Goal: Task Accomplishment & Management: Complete application form

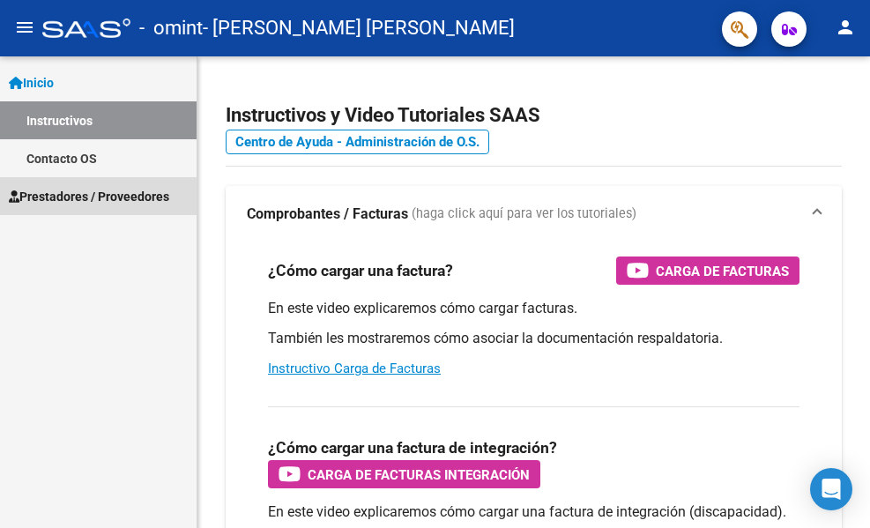
click at [41, 207] on link "Prestadores / Proveedores" at bounding box center [98, 196] width 197 height 38
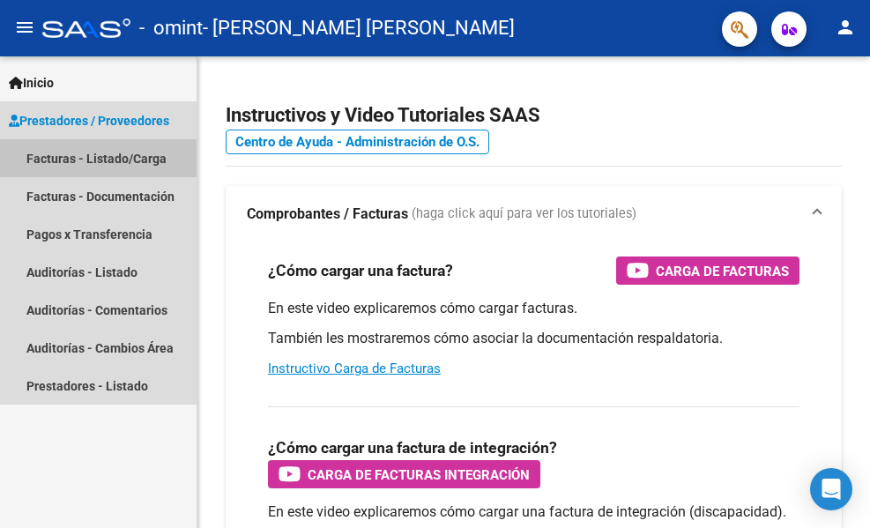
click at [79, 165] on link "Facturas - Listado/Carga" at bounding box center [98, 158] width 197 height 38
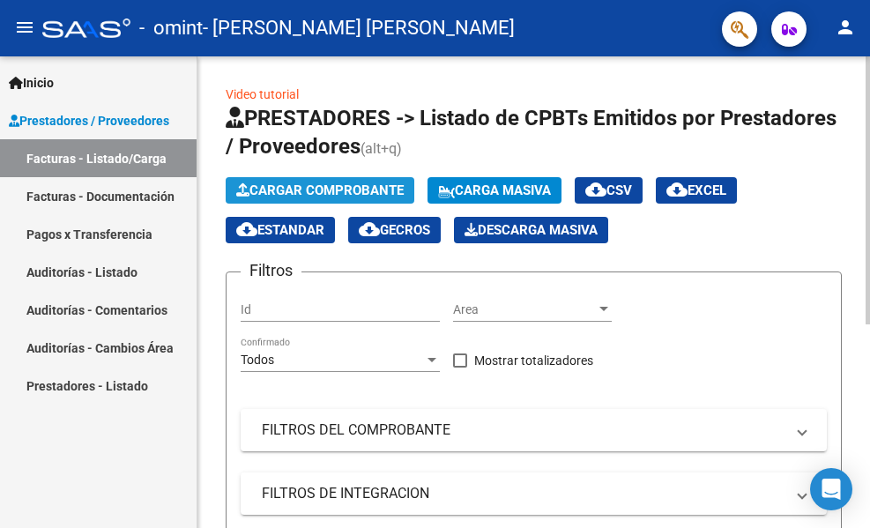
click at [274, 188] on span "Cargar Comprobante" at bounding box center [320, 191] width 168 height 16
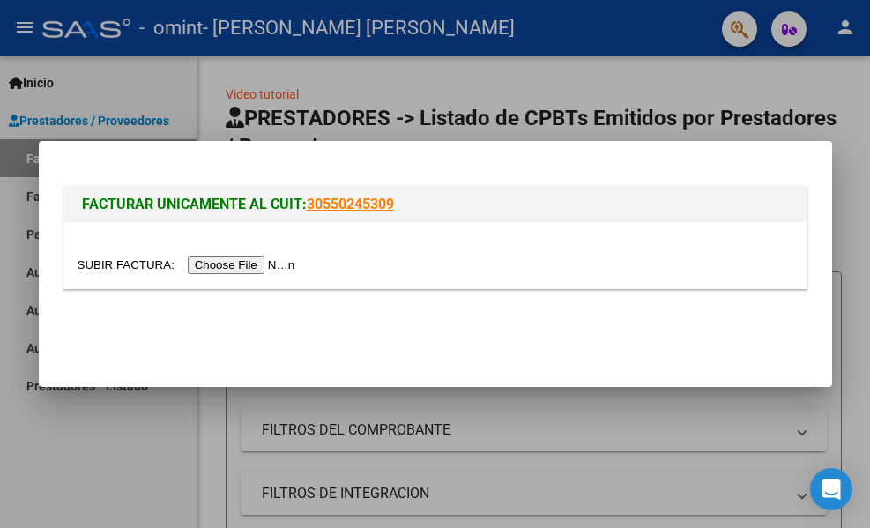
click at [248, 265] on input "file" at bounding box center [189, 265] width 223 height 19
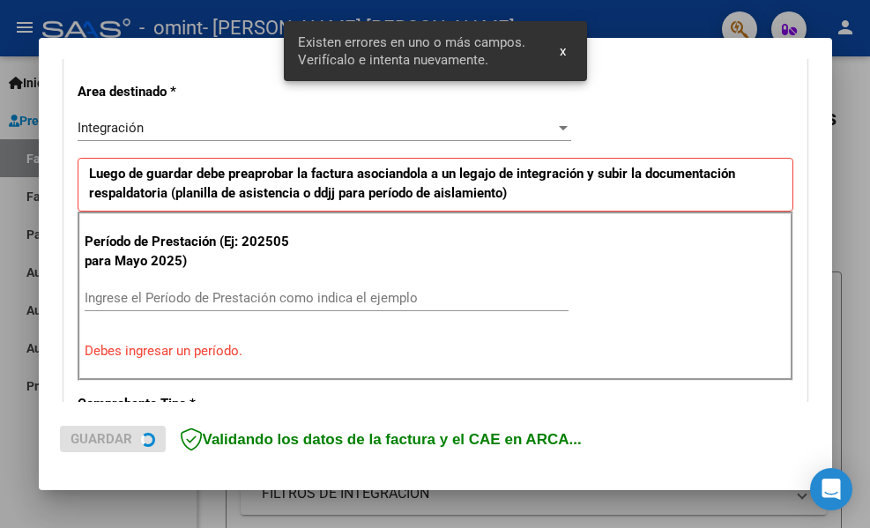
scroll to position [409, 0]
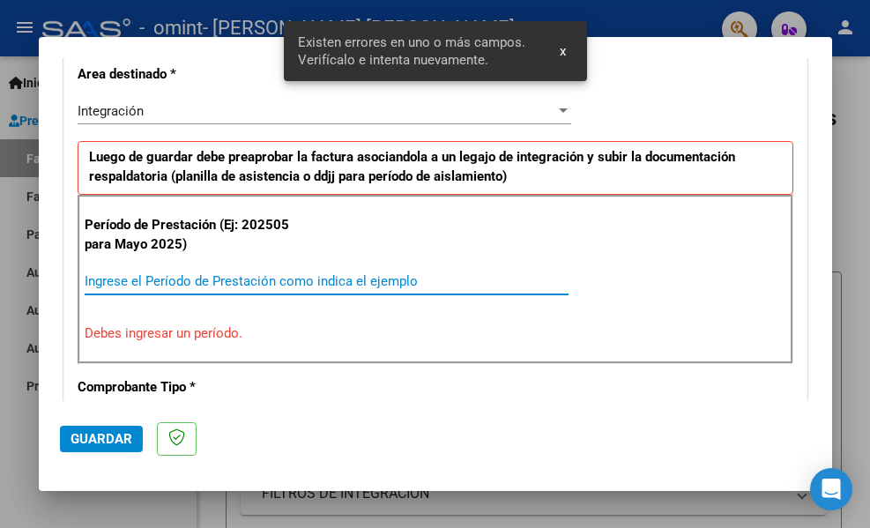
click at [242, 282] on input "Ingrese el Período de Prestación como indica el ejemplo" at bounding box center [327, 281] width 484 height 16
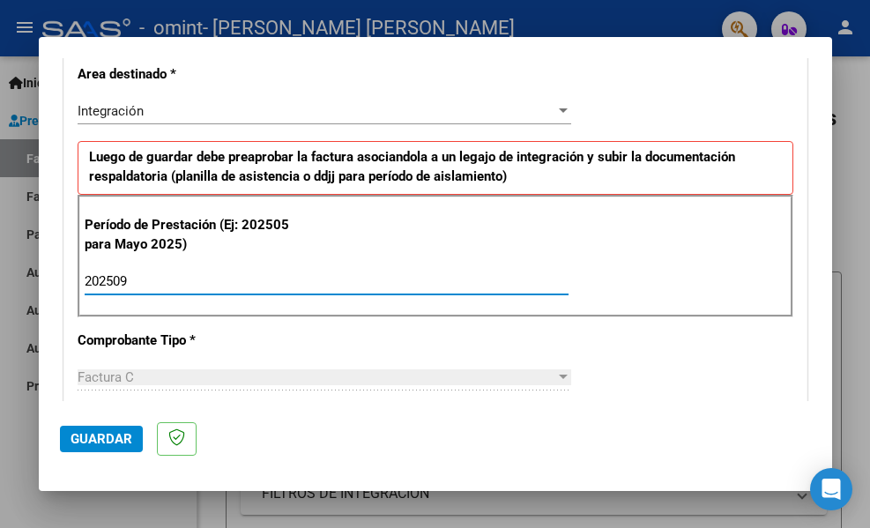
type input "202509"
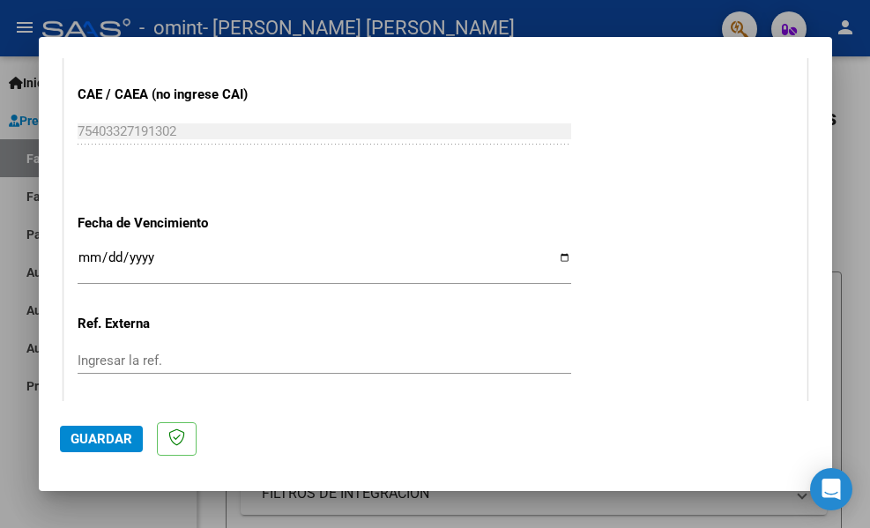
scroll to position [1118, 0]
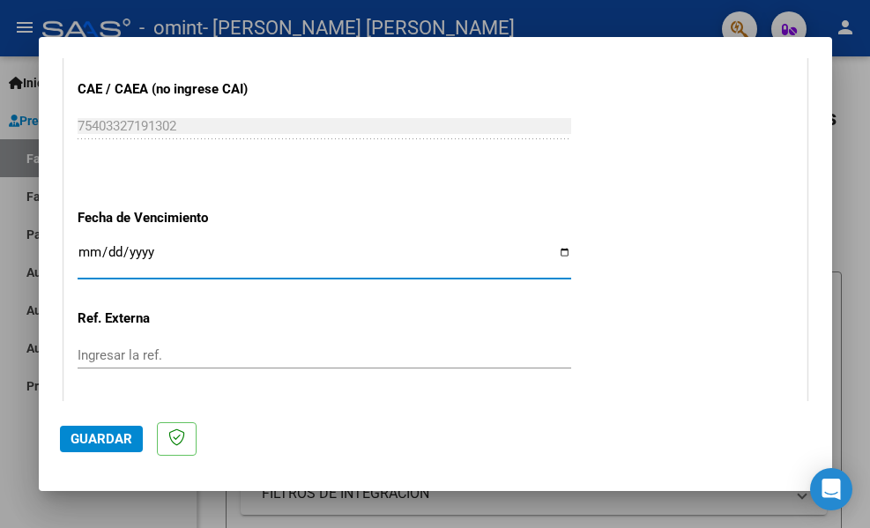
click at [87, 254] on input "Ingresar la fecha" at bounding box center [325, 259] width 494 height 28
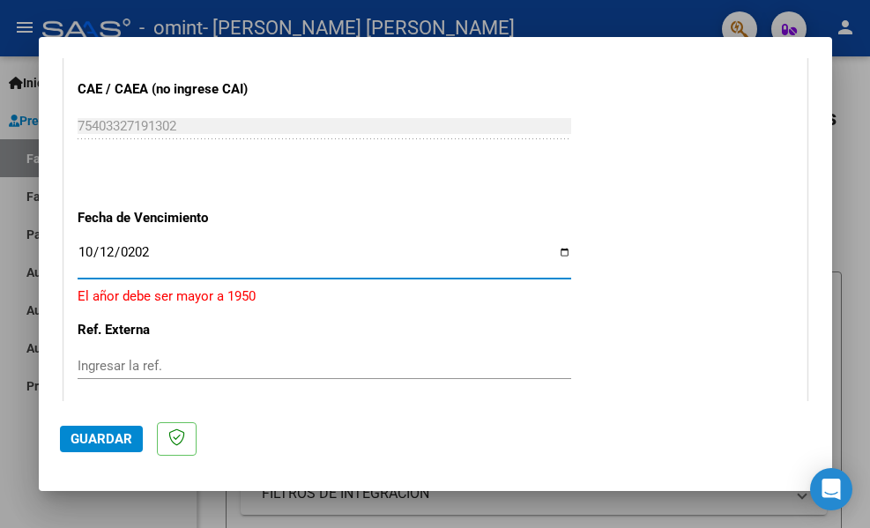
type input "[DATE]"
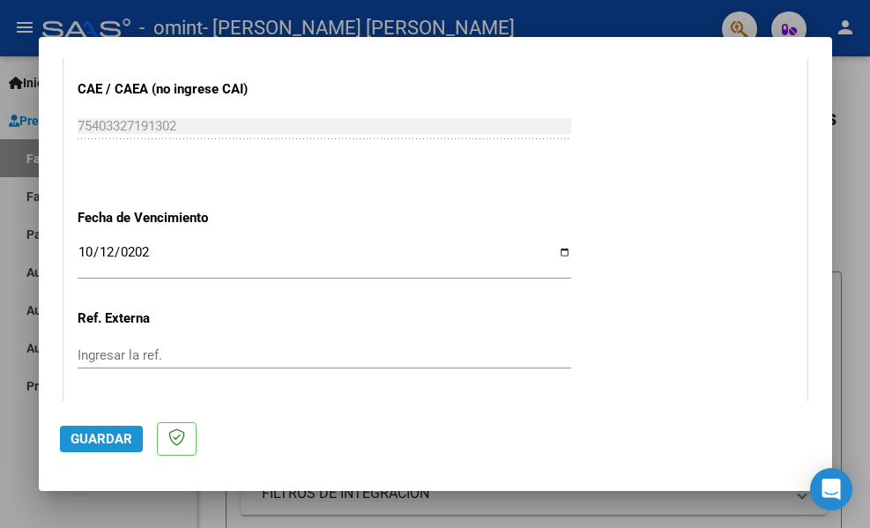
click at [99, 443] on span "Guardar" at bounding box center [102, 439] width 62 height 16
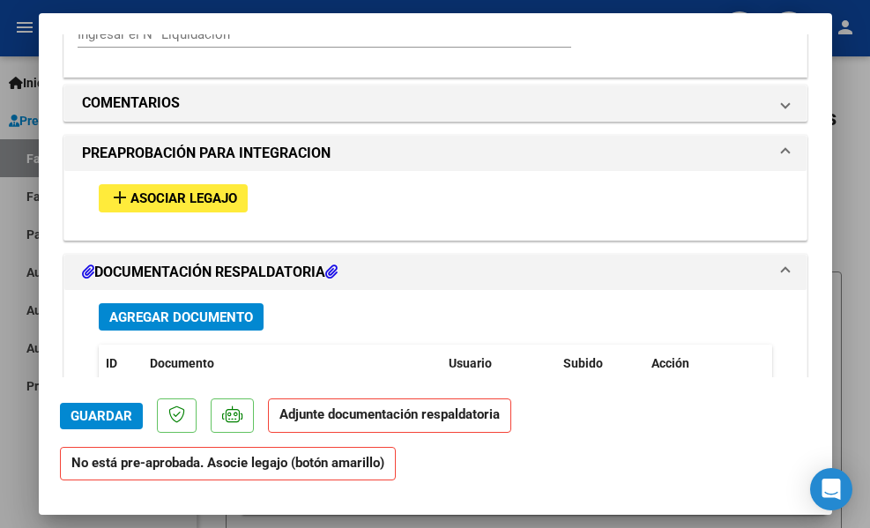
scroll to position [1491, 0]
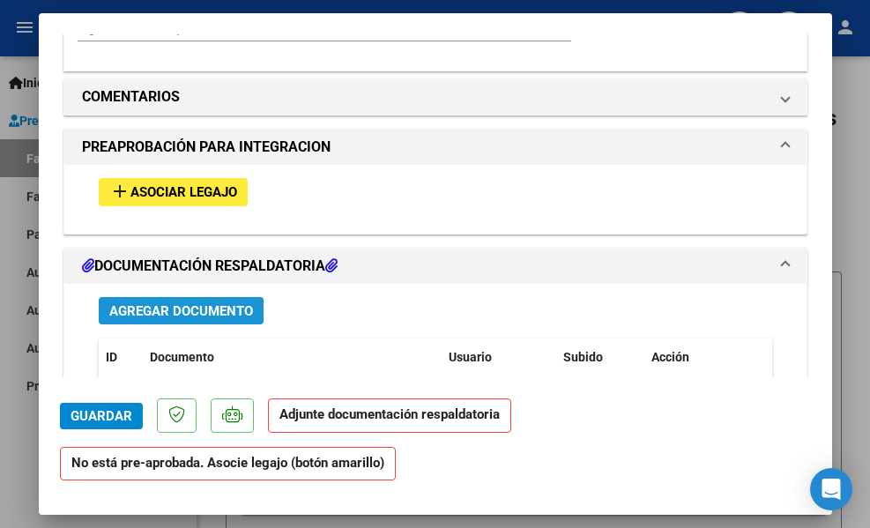
click at [160, 307] on span "Agregar Documento" at bounding box center [181, 311] width 144 height 16
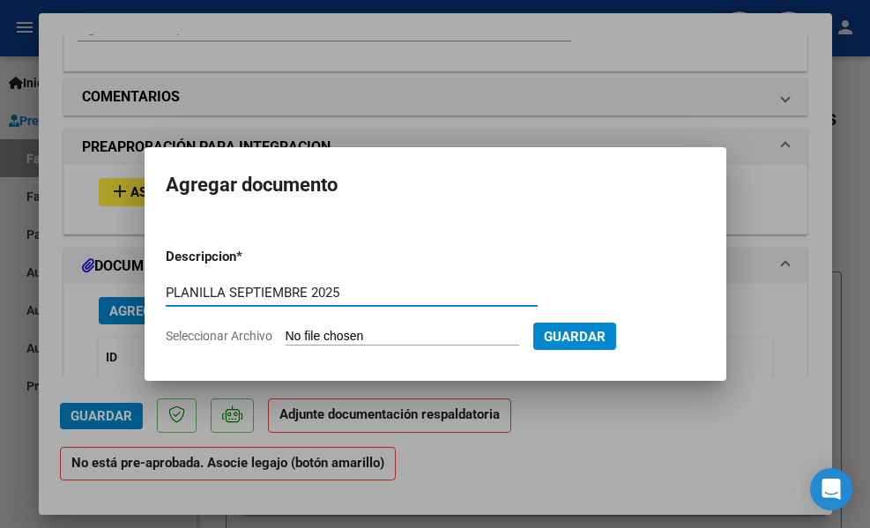
type input "PLANILLA SEPTIEMBRE 2025"
click at [353, 317] on div "PLANILLA [DATE] Escriba aquí una descripcion" at bounding box center [352, 301] width 372 height 43
click at [363, 339] on input "Seleccionar Archivo" at bounding box center [403, 337] width 234 height 17
type input "C:\fakepath\ASISTENCIA [DATE] [PERSON_NAME] (TO).pdf"
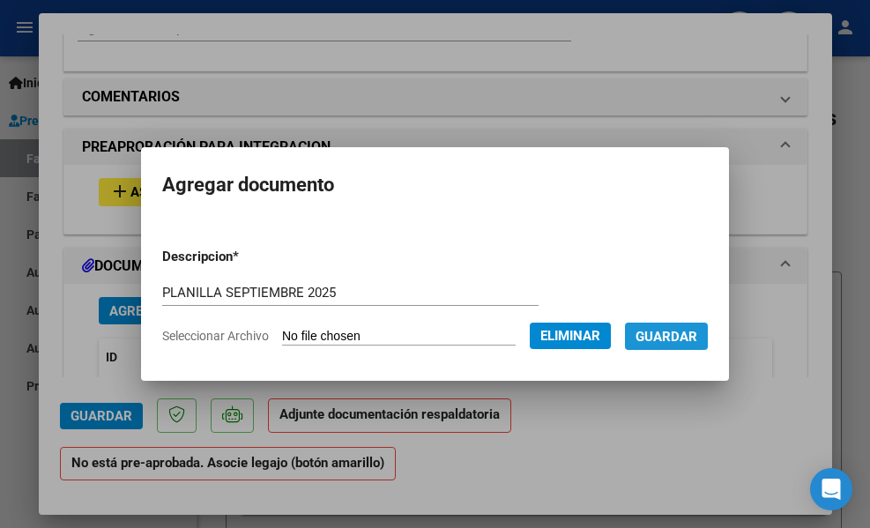
click at [695, 329] on span "Guardar" at bounding box center [667, 337] width 62 height 16
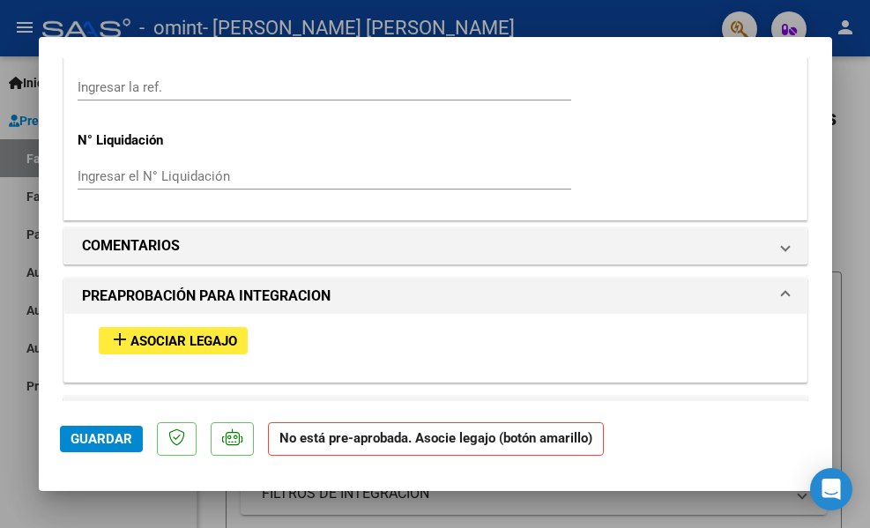
scroll to position [1371, 0]
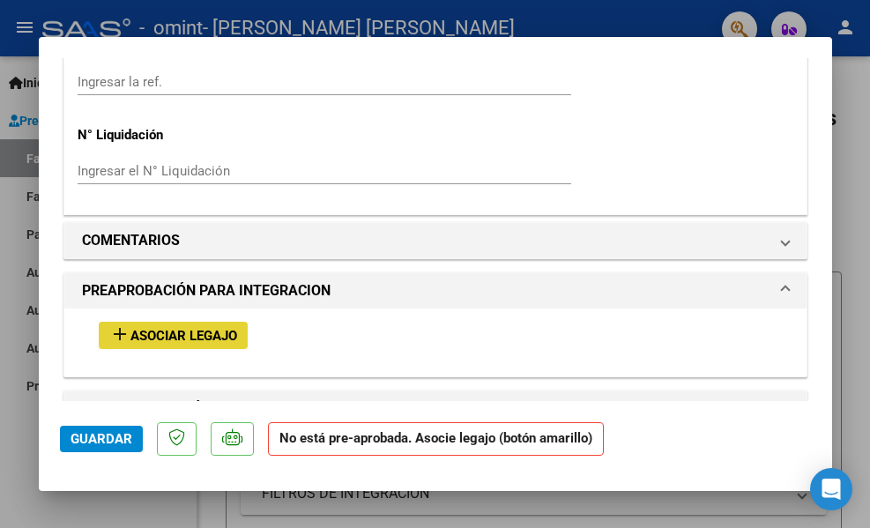
click at [120, 333] on mat-icon "add" at bounding box center [119, 334] width 21 height 21
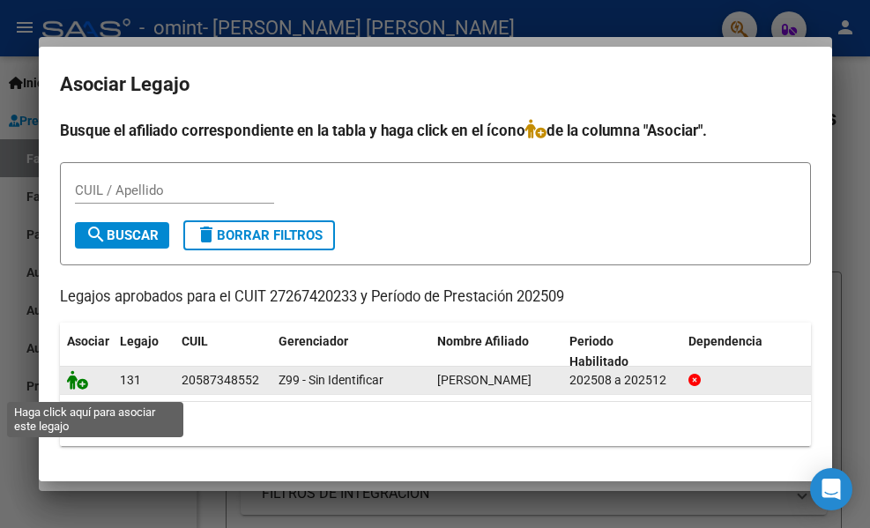
click at [82, 386] on icon at bounding box center [77, 379] width 21 height 19
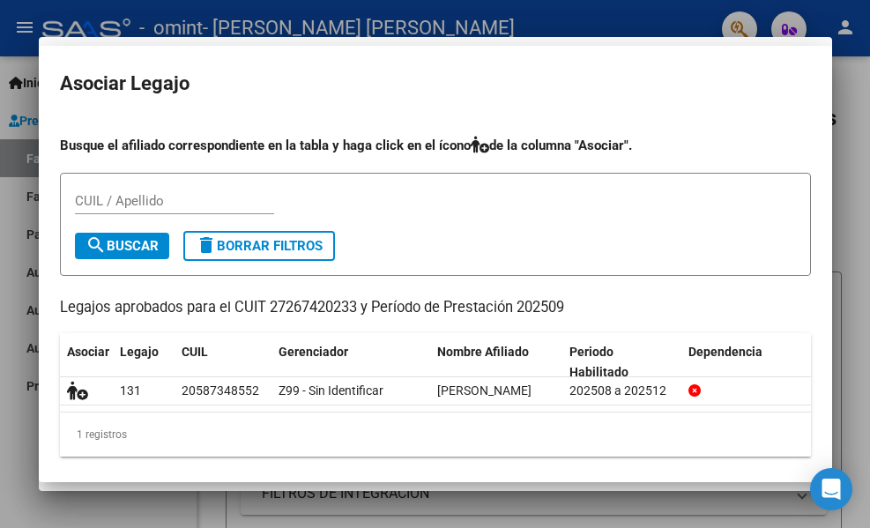
scroll to position [1417, 0]
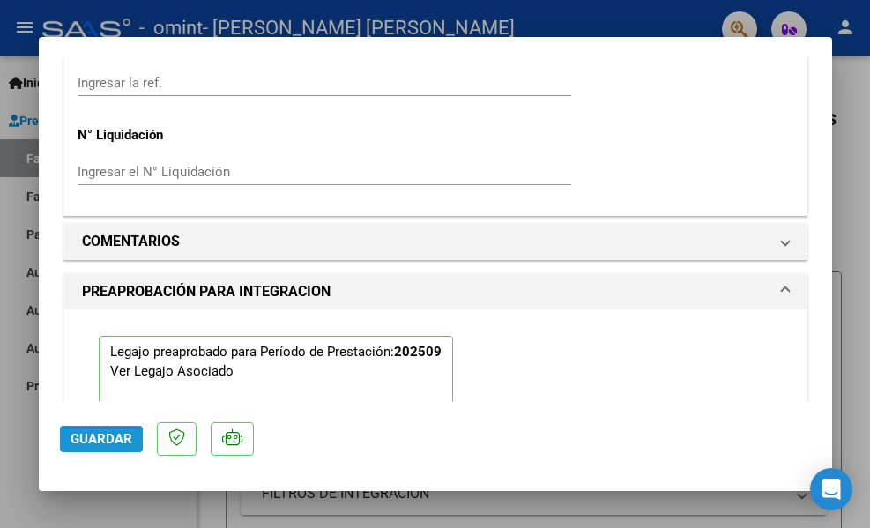
click at [99, 427] on button "Guardar" at bounding box center [101, 439] width 83 height 26
click at [124, 434] on span "Guardar" at bounding box center [102, 439] width 62 height 16
click at [856, 99] on div at bounding box center [435, 264] width 870 height 528
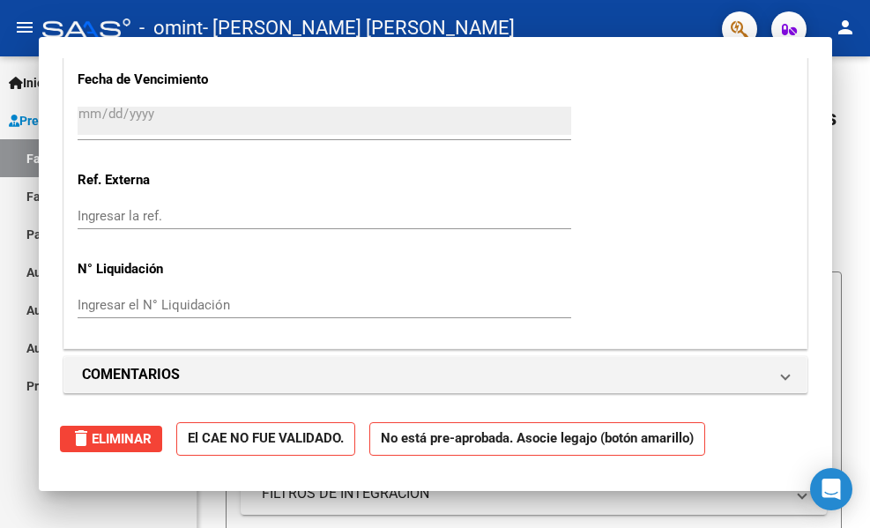
scroll to position [0, 0]
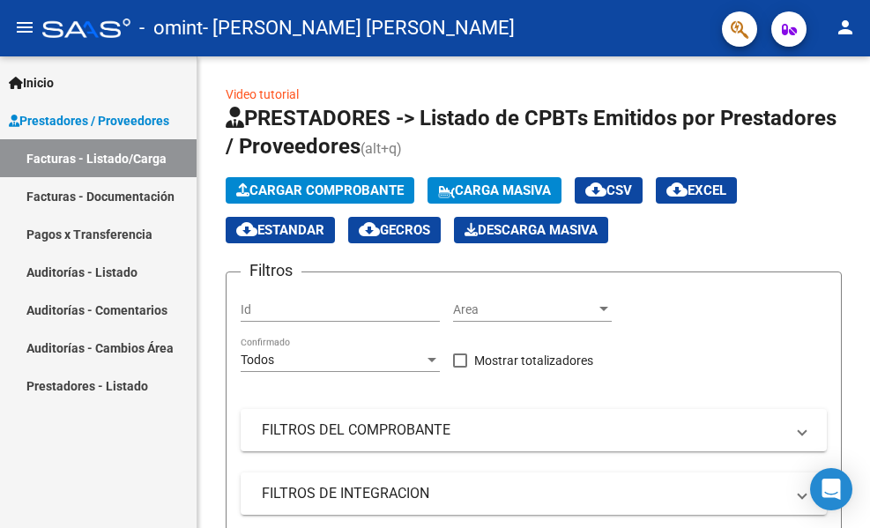
drag, startPoint x: 865, startPoint y: 227, endPoint x: 885, endPoint y: 374, distance: 148.6
click at [856, 374] on html "menu - omint - [PERSON_NAME] [PERSON_NAME] person Inicio Instructivos Contacto …" at bounding box center [435, 264] width 870 height 528
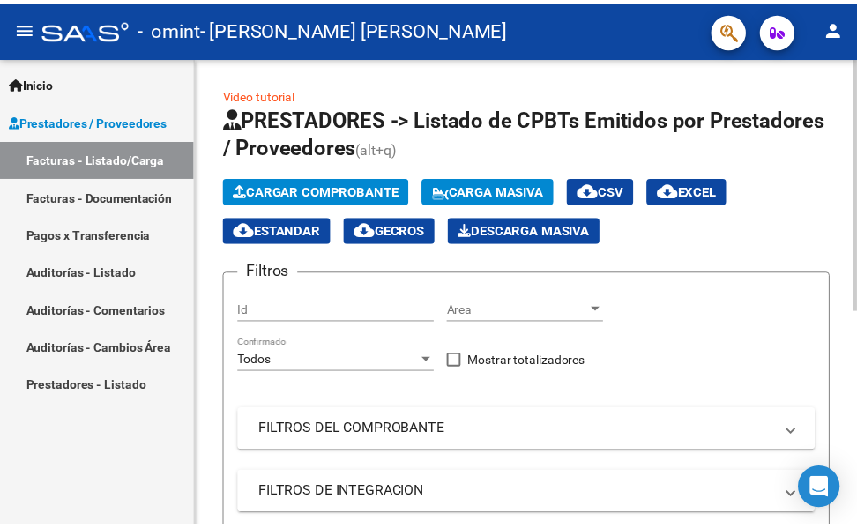
scroll to position [402, 0]
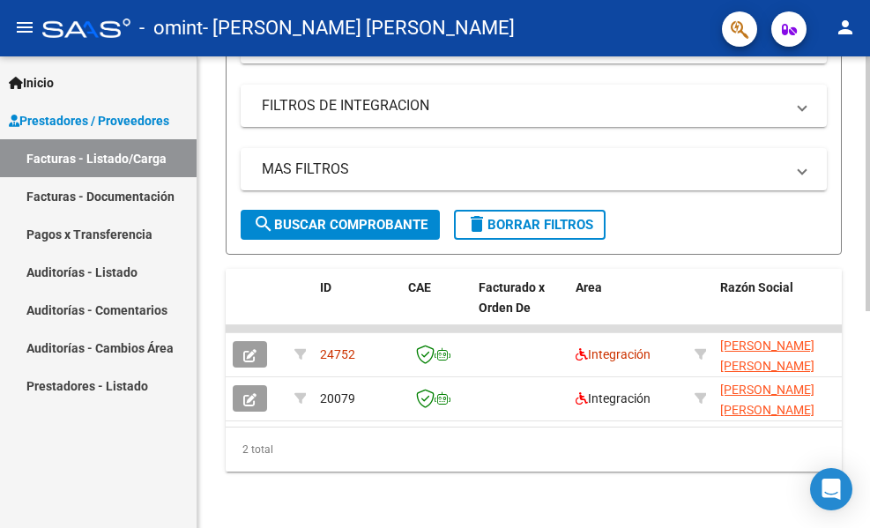
click at [856, 339] on div at bounding box center [868, 292] width 4 height 472
click at [856, 339] on div at bounding box center [868, 400] width 4 height 255
click at [840, 42] on button "person" at bounding box center [845, 28] width 35 height 35
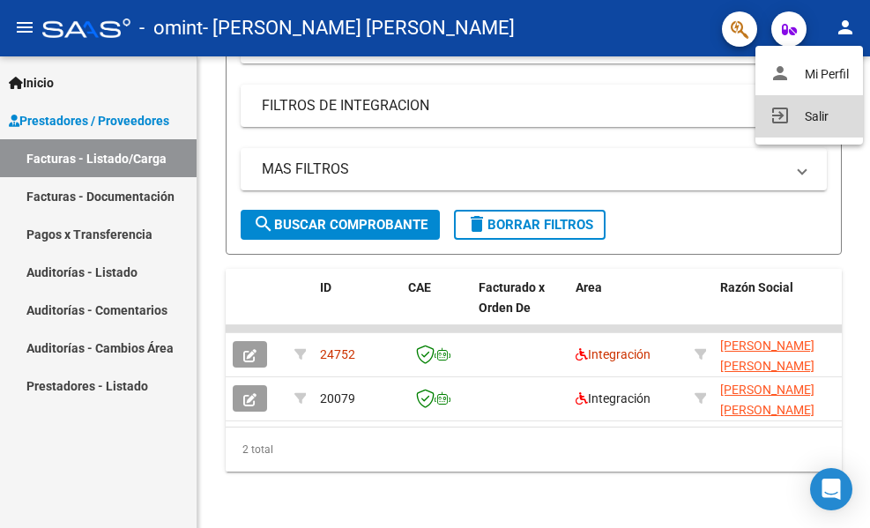
click at [809, 111] on button "exit_to_app Salir" at bounding box center [810, 116] width 108 height 42
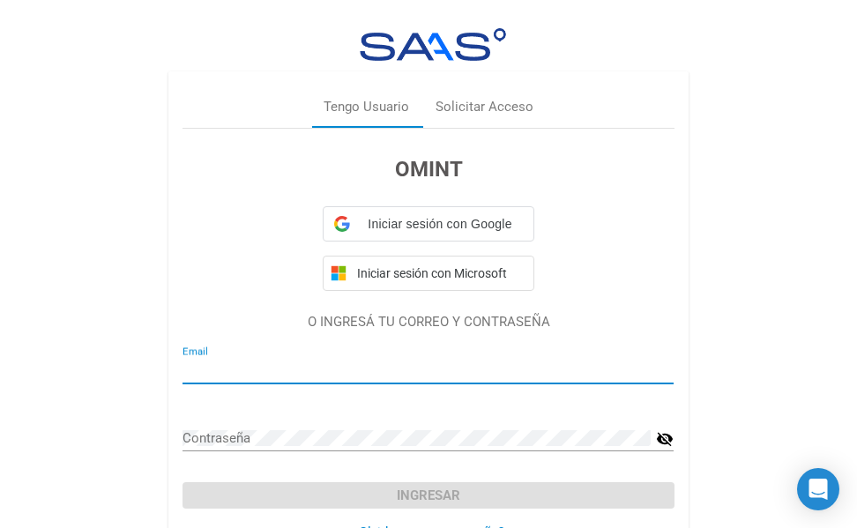
type input "[EMAIL_ADDRESS][DOMAIN_NAME]"
